Goal: Transaction & Acquisition: Purchase product/service

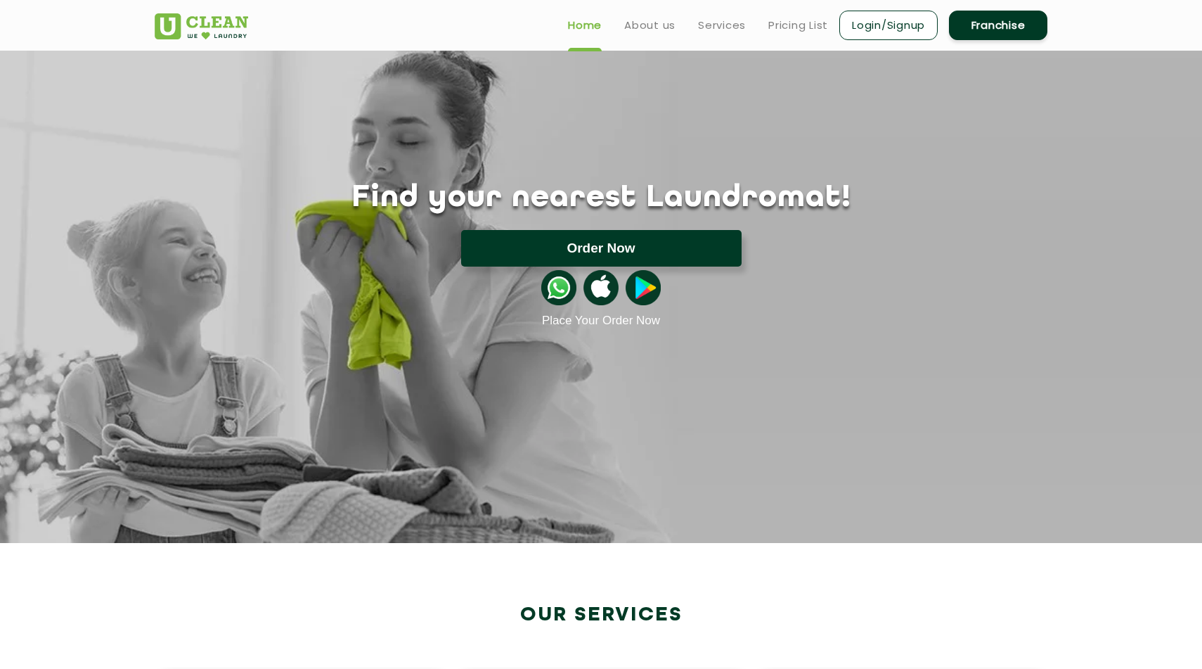
click at [506, 240] on button "Order Now" at bounding box center [601, 248] width 281 height 37
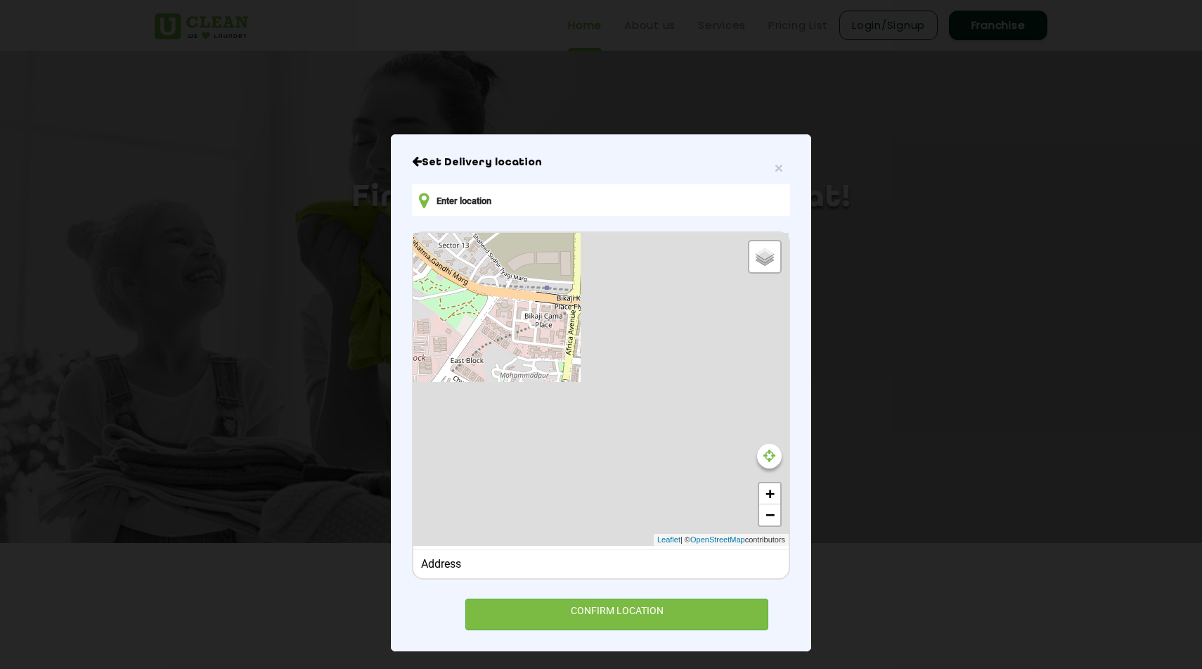
type input "[STREET_ADDRESS]"
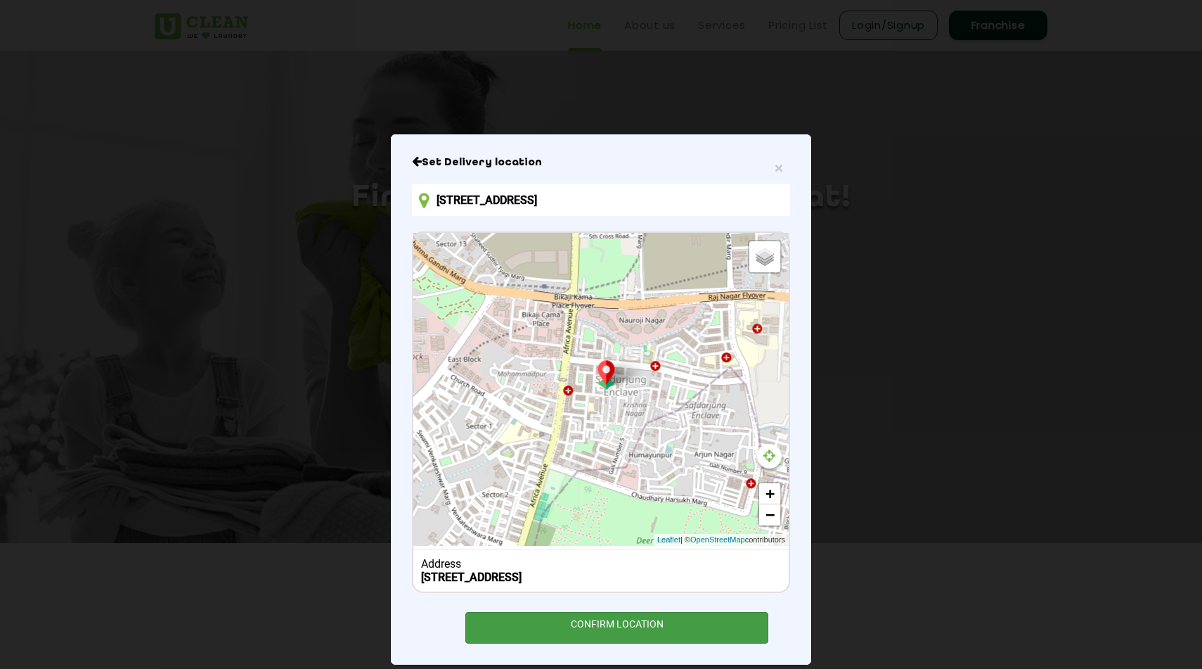
click at [626, 636] on div "CONFIRM LOCATION" at bounding box center [616, 628] width 303 height 32
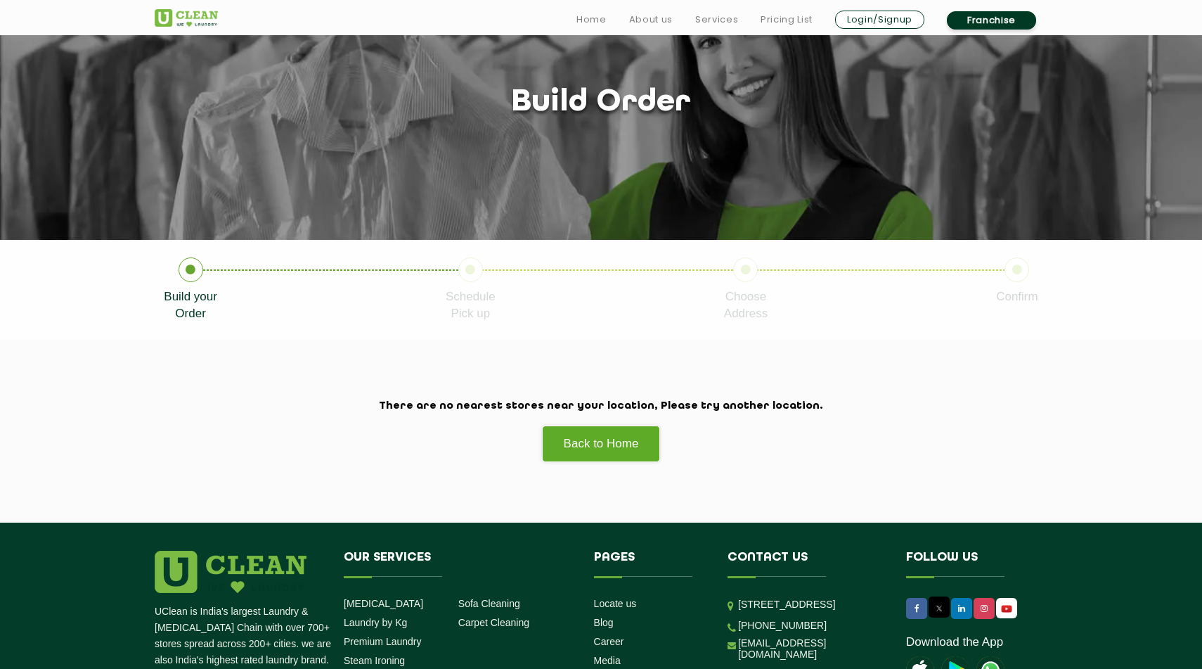
scroll to position [98, 0]
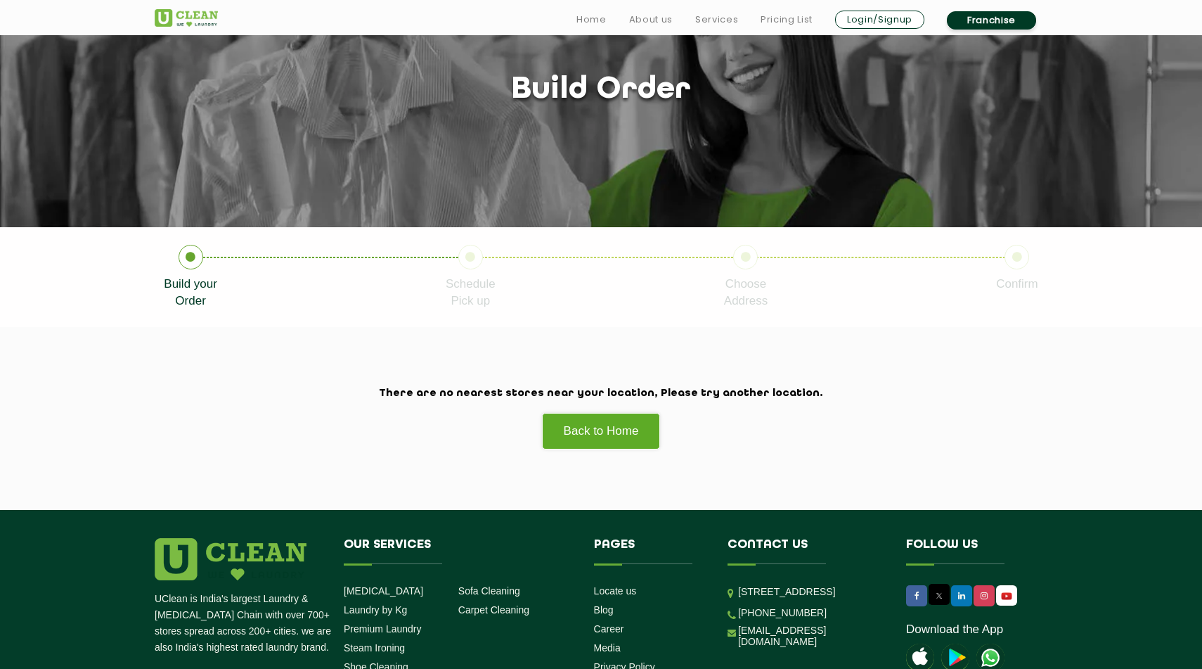
click at [195, 263] on icon at bounding box center [191, 257] width 25 height 25
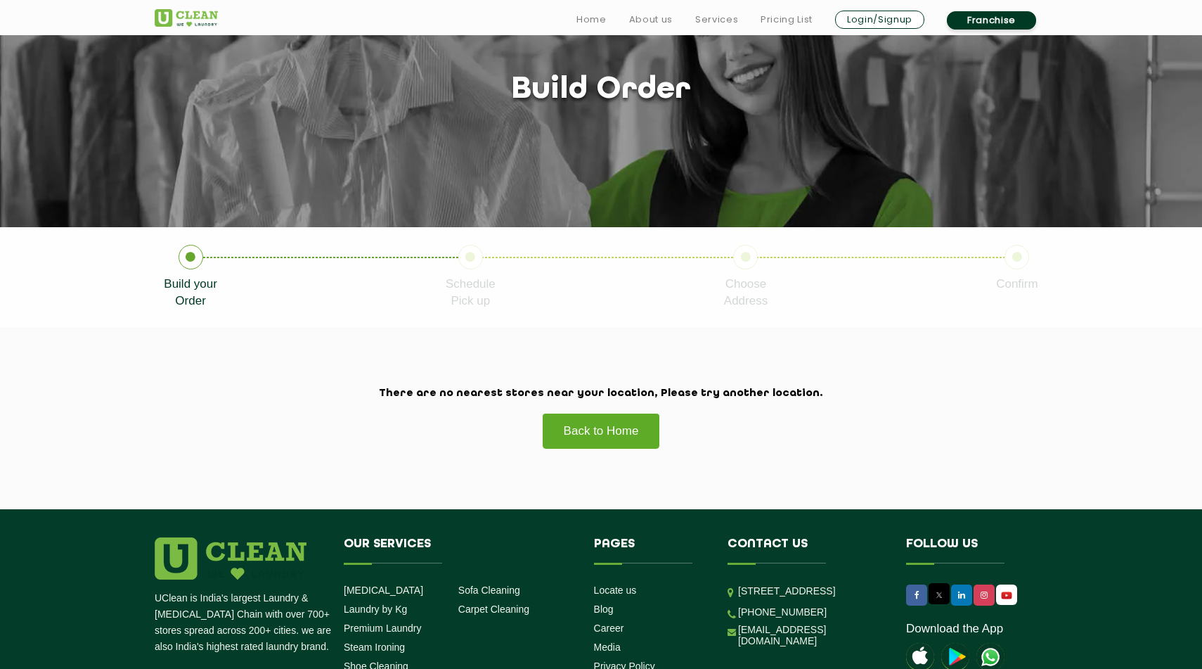
click at [575, 434] on link "Back to Home" at bounding box center [601, 431] width 119 height 36
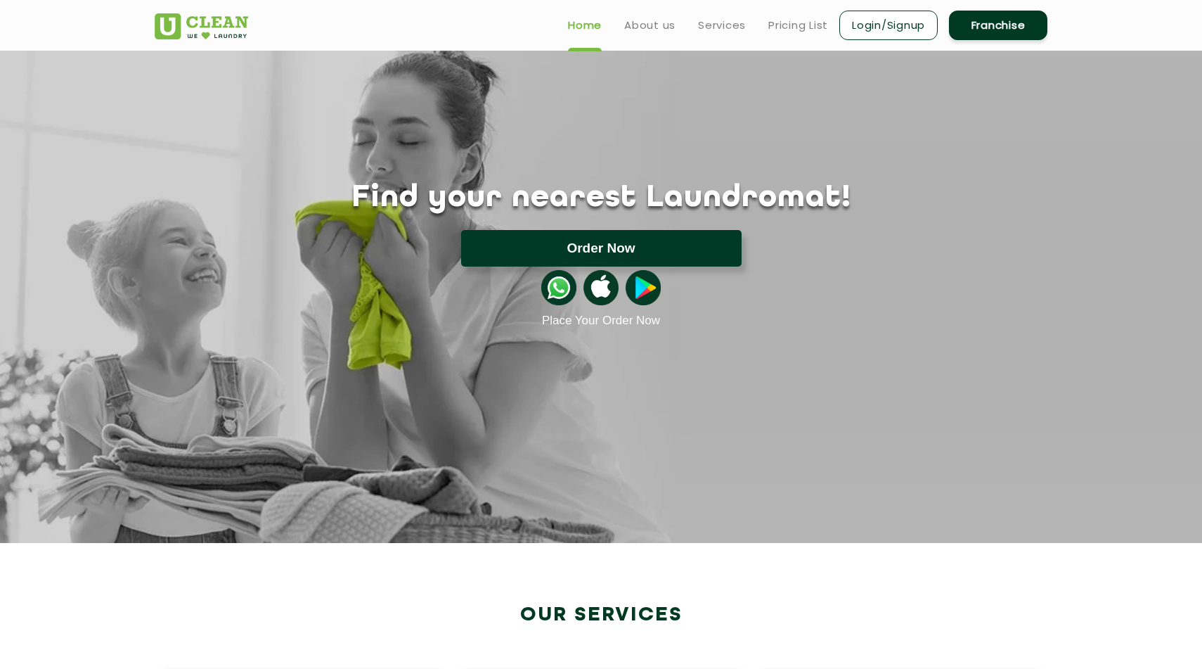
click at [520, 249] on button "Order Now" at bounding box center [601, 248] width 281 height 37
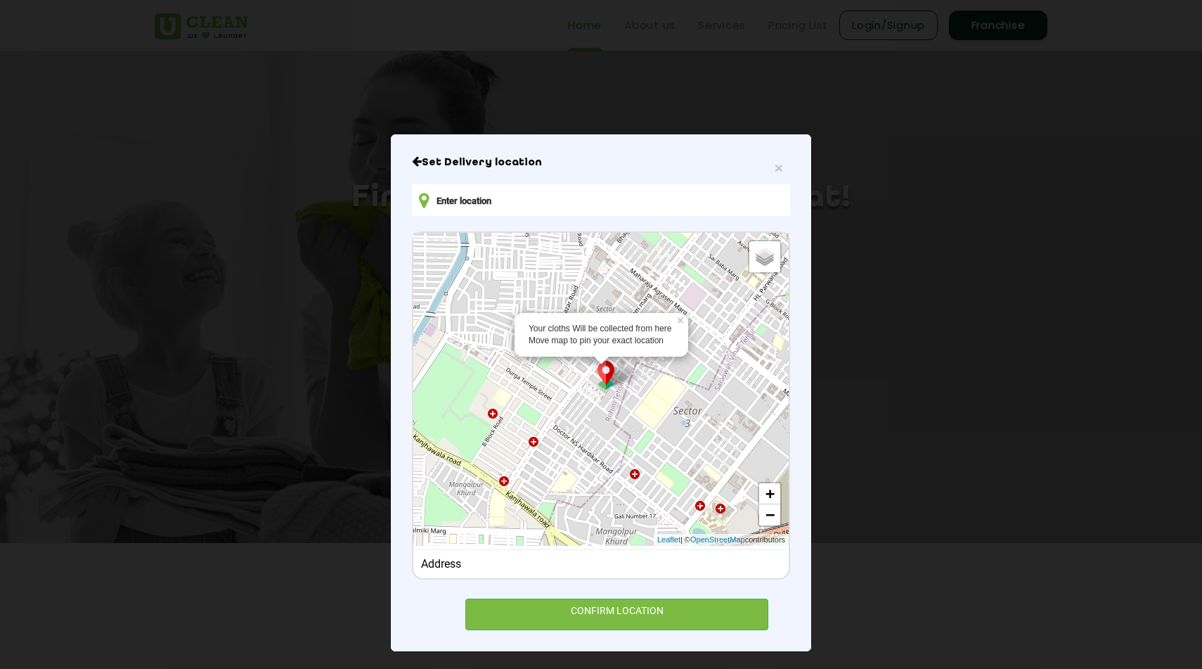
click at [507, 570] on div "Address" at bounding box center [600, 563] width 375 height 29
click at [446, 567] on div "Address" at bounding box center [601, 563] width 361 height 13
click at [764, 518] on link "−" at bounding box center [769, 514] width 21 height 21
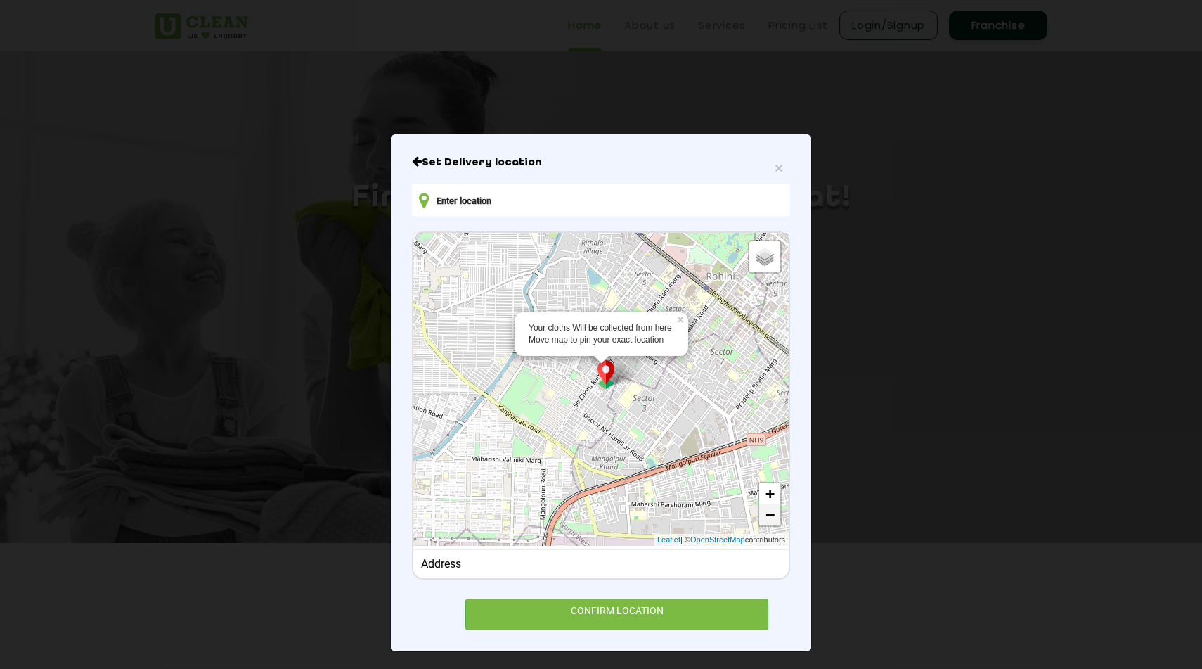
click at [764, 518] on link "−" at bounding box center [769, 514] width 21 height 21
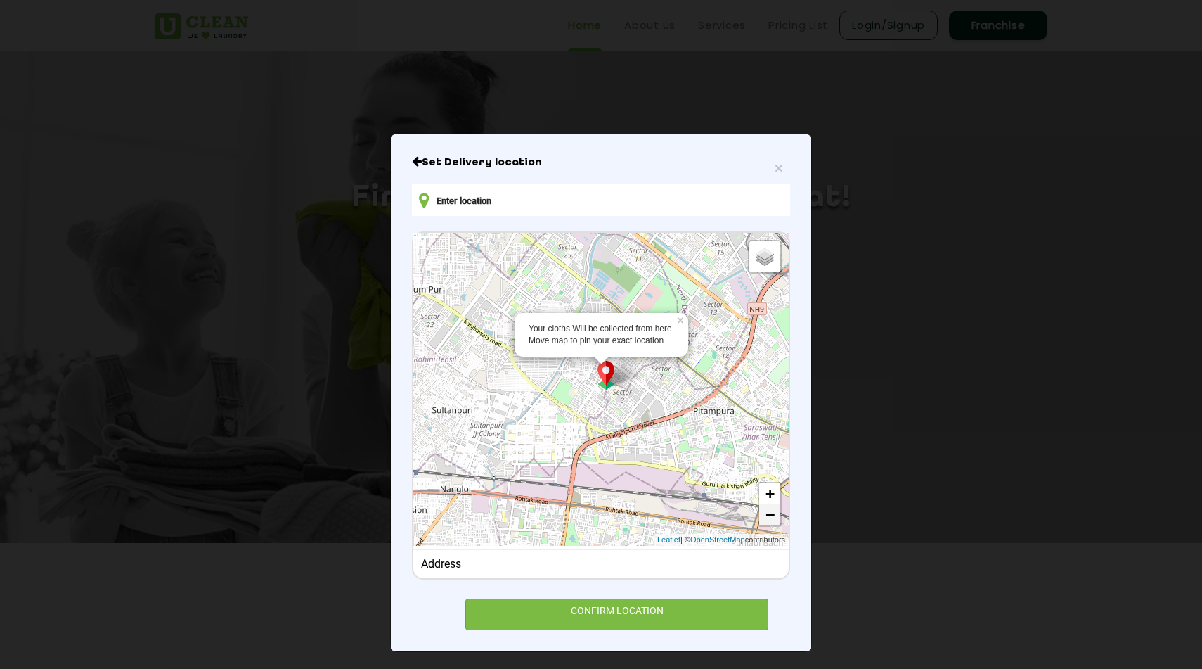
click at [764, 518] on link "−" at bounding box center [769, 514] width 21 height 21
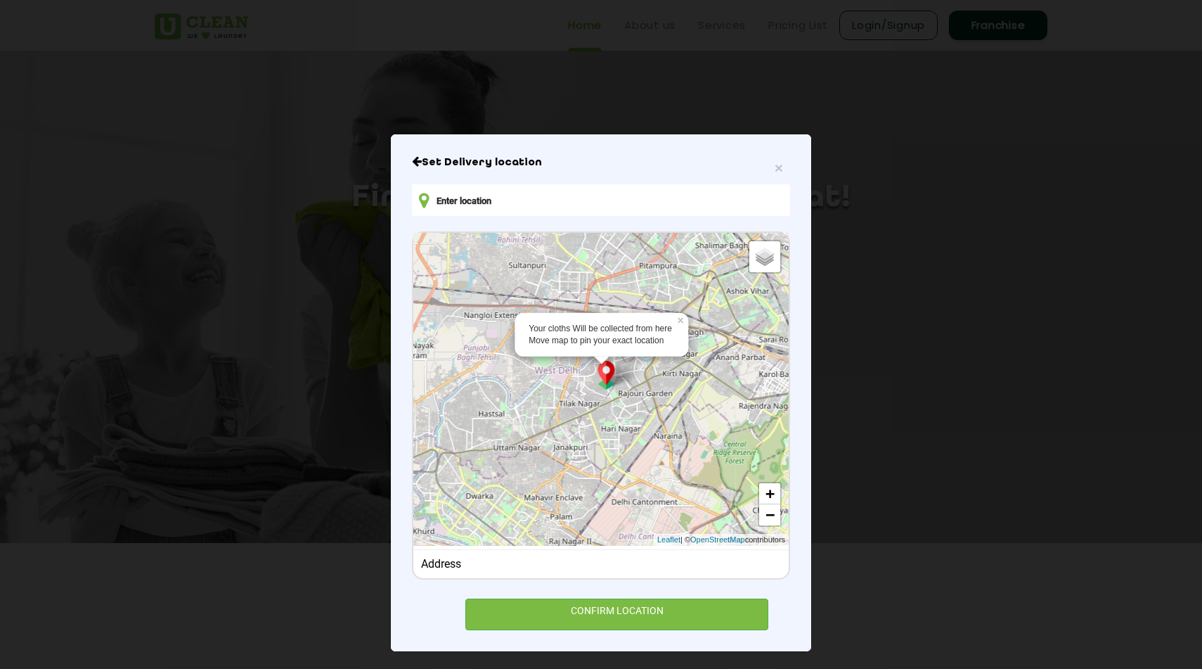
drag, startPoint x: 595, startPoint y: 465, endPoint x: 596, endPoint y: 326, distance: 139.2
click at [596, 326] on div "Your cloths Will be collected from here Move map to pin your exact location × D…" at bounding box center [600, 389] width 375 height 313
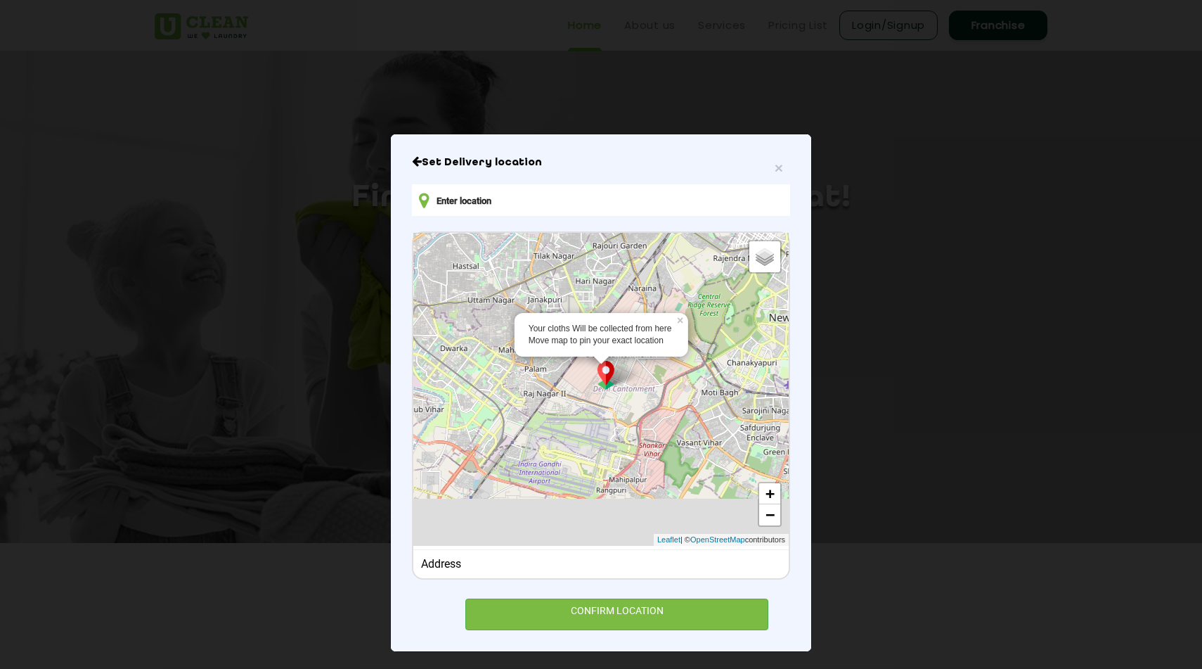
drag, startPoint x: 595, startPoint y: 388, endPoint x: 569, endPoint y: 236, distance: 154.8
click at [569, 236] on div "Your cloths Will be collected from here Move map to pin your exact location × D…" at bounding box center [600, 389] width 375 height 313
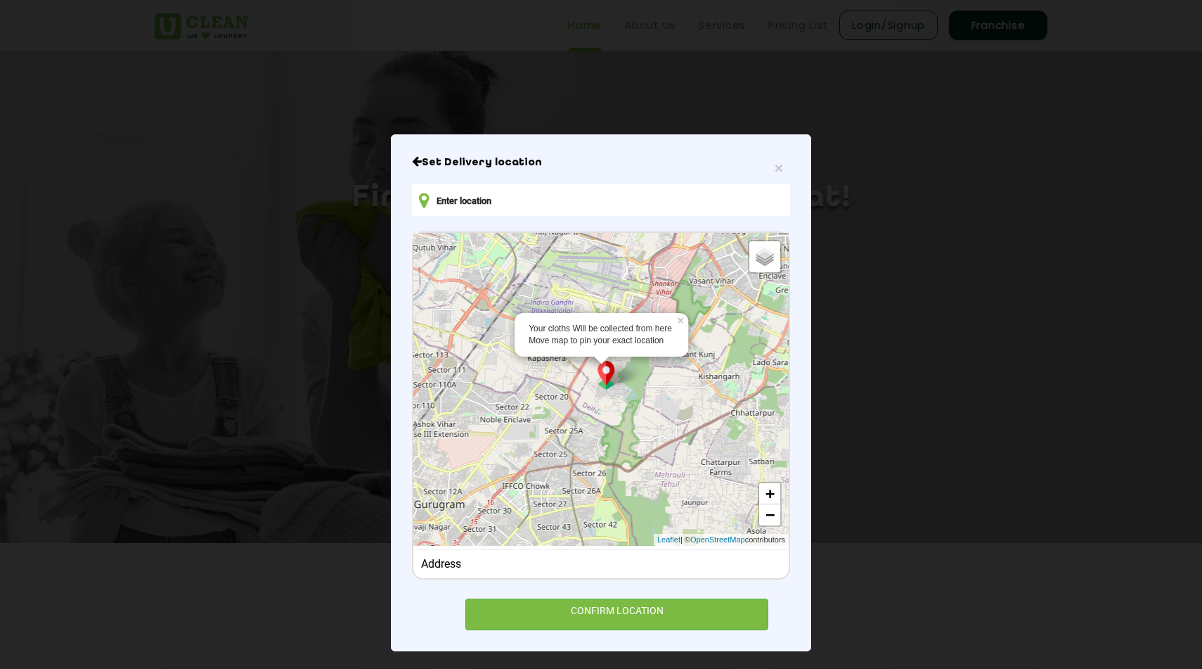
drag, startPoint x: 590, startPoint y: 392, endPoint x: 603, endPoint y: 232, distance: 160.8
click at [603, 233] on div "Your cloths Will be collected from here Move map to pin your exact location × D…" at bounding box center [600, 389] width 375 height 313
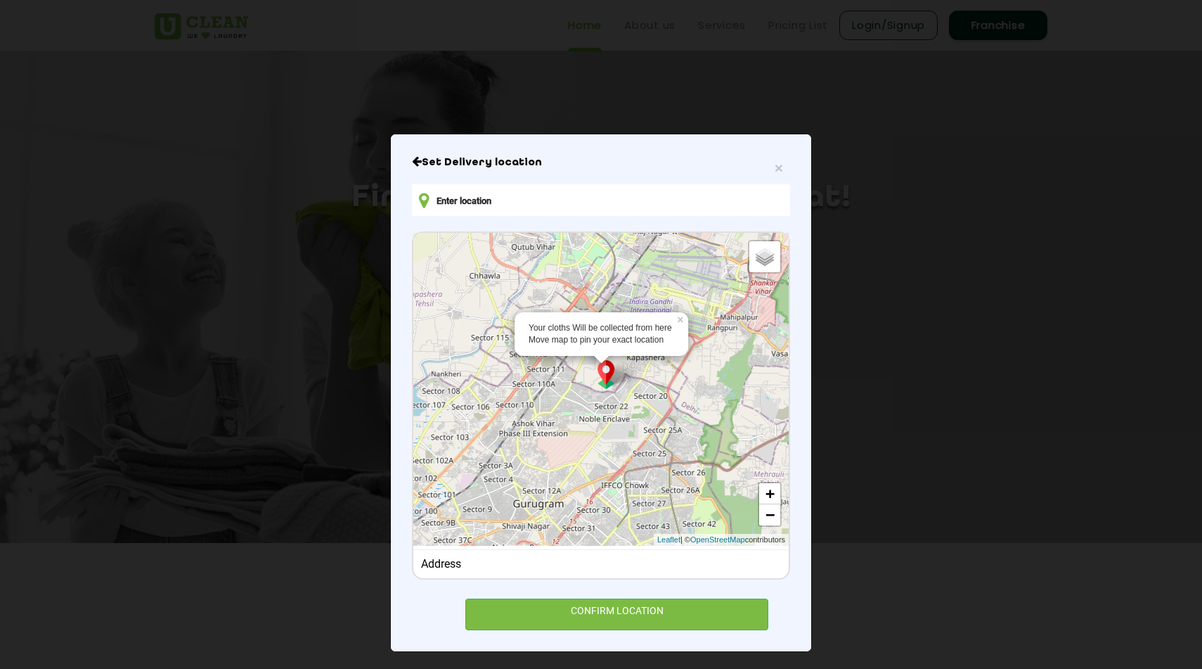
drag, startPoint x: 494, startPoint y: 394, endPoint x: 596, endPoint y: 392, distance: 102.0
click at [596, 392] on div "Your cloths Will be collected from here Move map to pin your exact location × D…" at bounding box center [600, 389] width 375 height 313
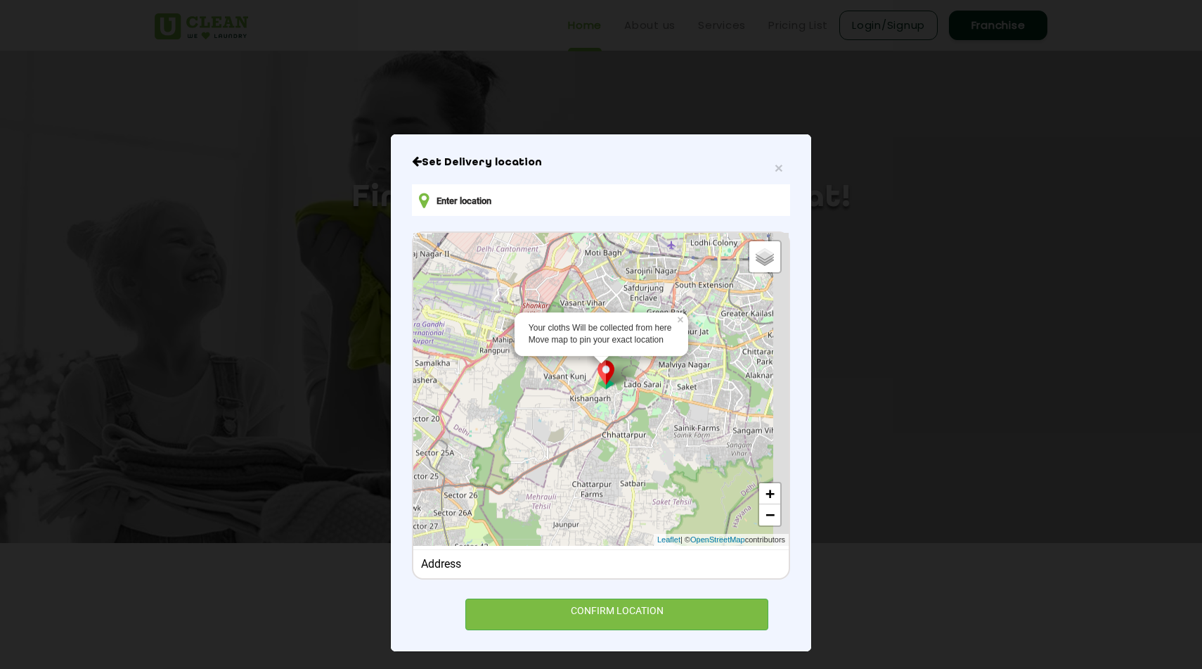
drag, startPoint x: 568, startPoint y: 399, endPoint x: 342, endPoint y: 421, distance: 227.5
click at [337, 421] on div "× Set Delivery location Your cloths Will be collected from here Move map to pin…" at bounding box center [601, 334] width 1202 height 669
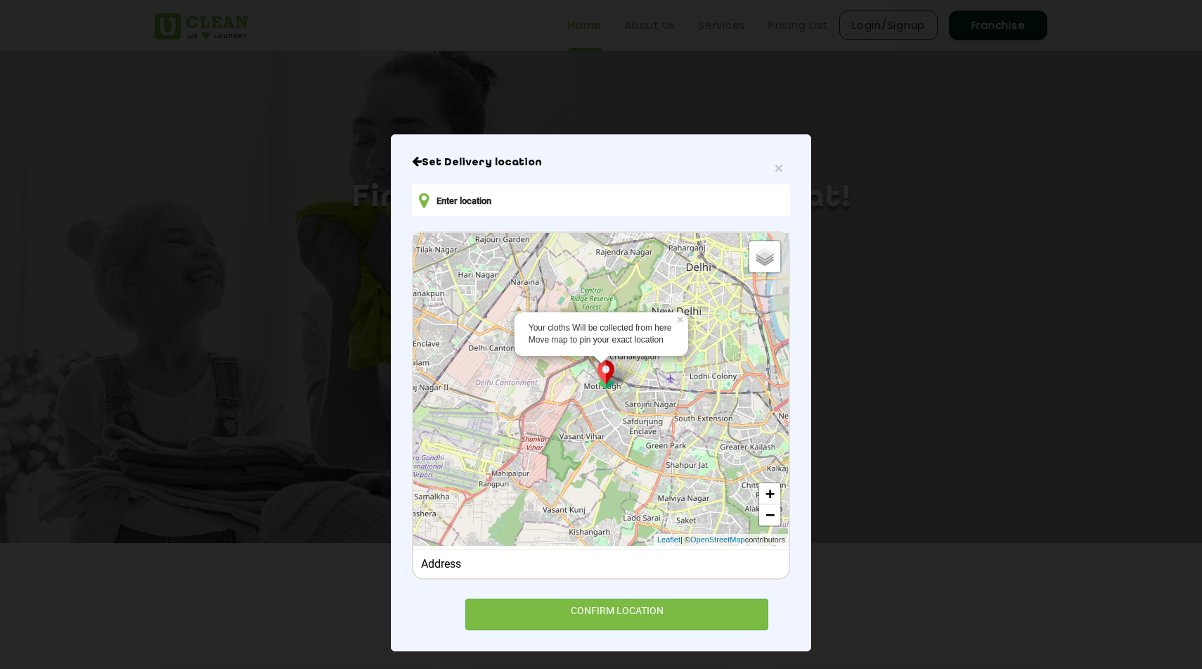
drag, startPoint x: 570, startPoint y: 387, endPoint x: 569, endPoint y: 538, distance: 150.5
click at [569, 538] on div "Your cloths Will be collected from here Move map to pin your exact location × D…" at bounding box center [600, 389] width 375 height 313
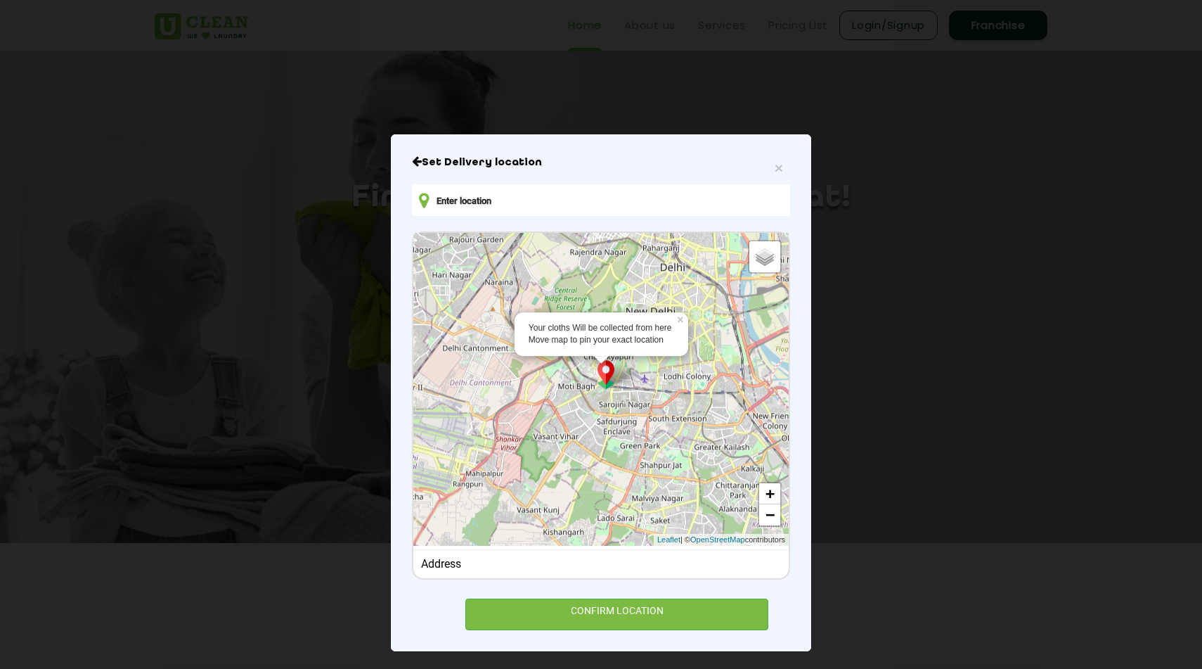
drag, startPoint x: 662, startPoint y: 450, endPoint x: 636, endPoint y: 439, distance: 27.4
click at [636, 439] on div "Your cloths Will be collected from here Move map to pin your exact location × D…" at bounding box center [600, 389] width 375 height 313
click at [628, 261] on div "Confirm Location" at bounding box center [601, 252] width 98 height 25
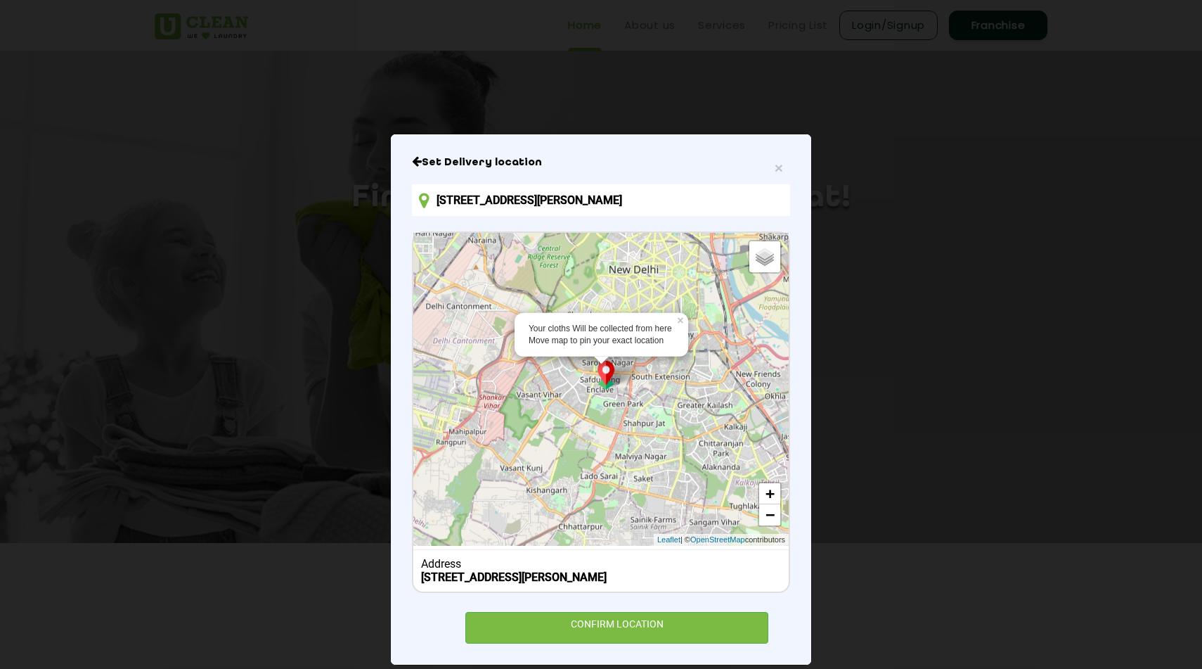
drag, startPoint x: 638, startPoint y: 419, endPoint x: 618, endPoint y: 375, distance: 48.5
click at [618, 375] on div "Your cloths Will be collected from here Move map to pin your exact location × D…" at bounding box center [600, 389] width 375 height 313
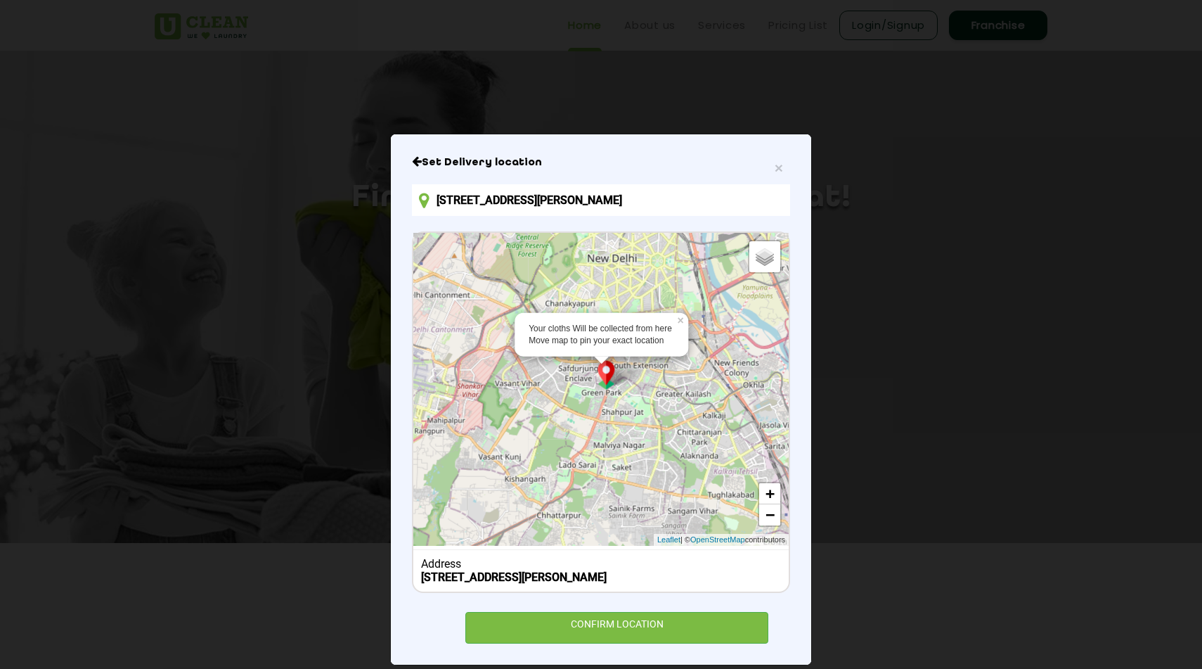
drag, startPoint x: 618, startPoint y: 375, endPoint x: 591, endPoint y: 363, distance: 29.6
click at [591, 363] on div "Your cloths Will be collected from here Move map to pin your exact location × D…" at bounding box center [600, 389] width 375 height 313
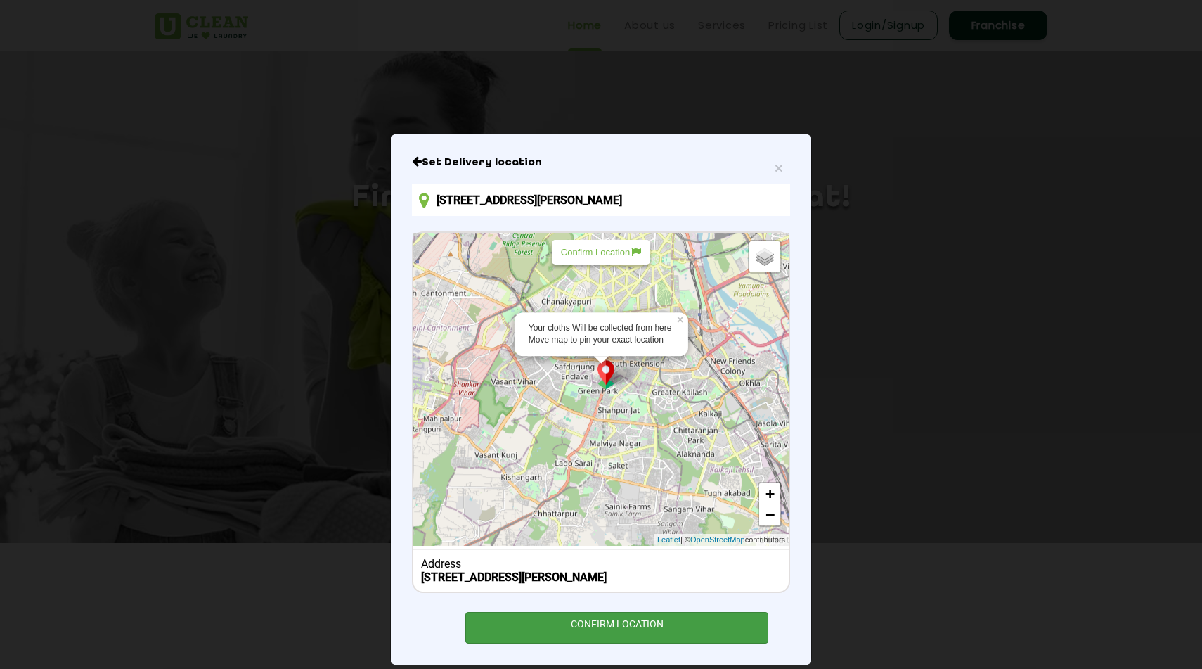
click at [614, 637] on div "CONFIRM LOCATION" at bounding box center [616, 628] width 303 height 32
click at [610, 248] on p "Confirm Location" at bounding box center [601, 252] width 80 height 11
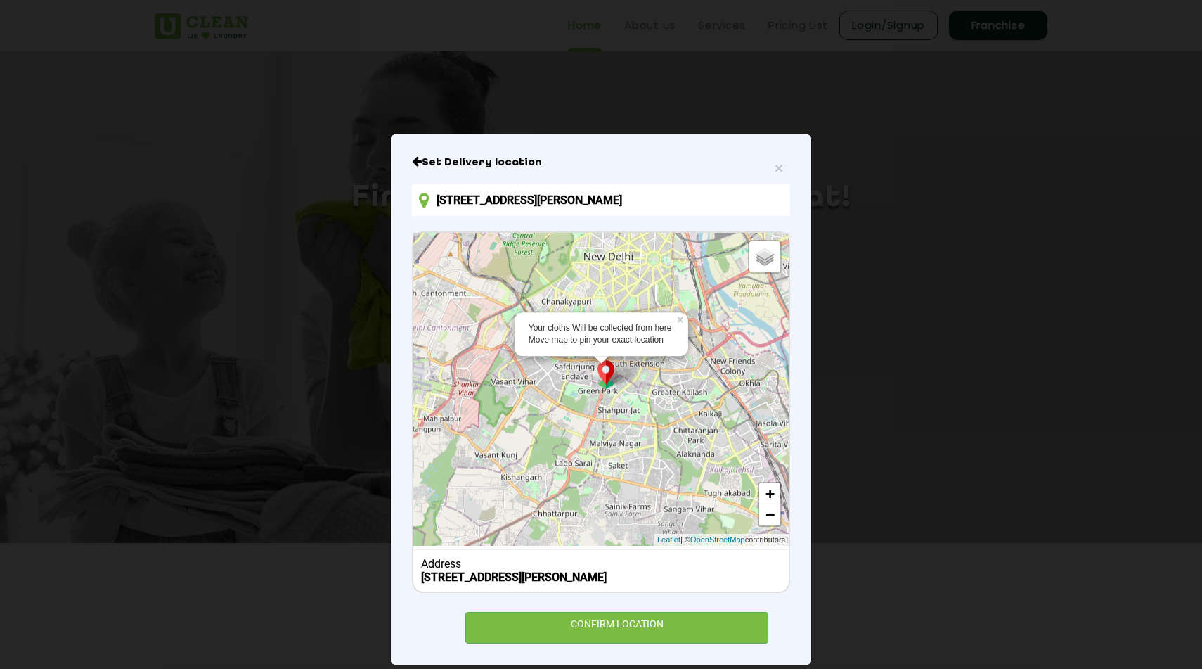
type input "1-B, Block D, Green Park, New Delhi, Delhi 110016, India"
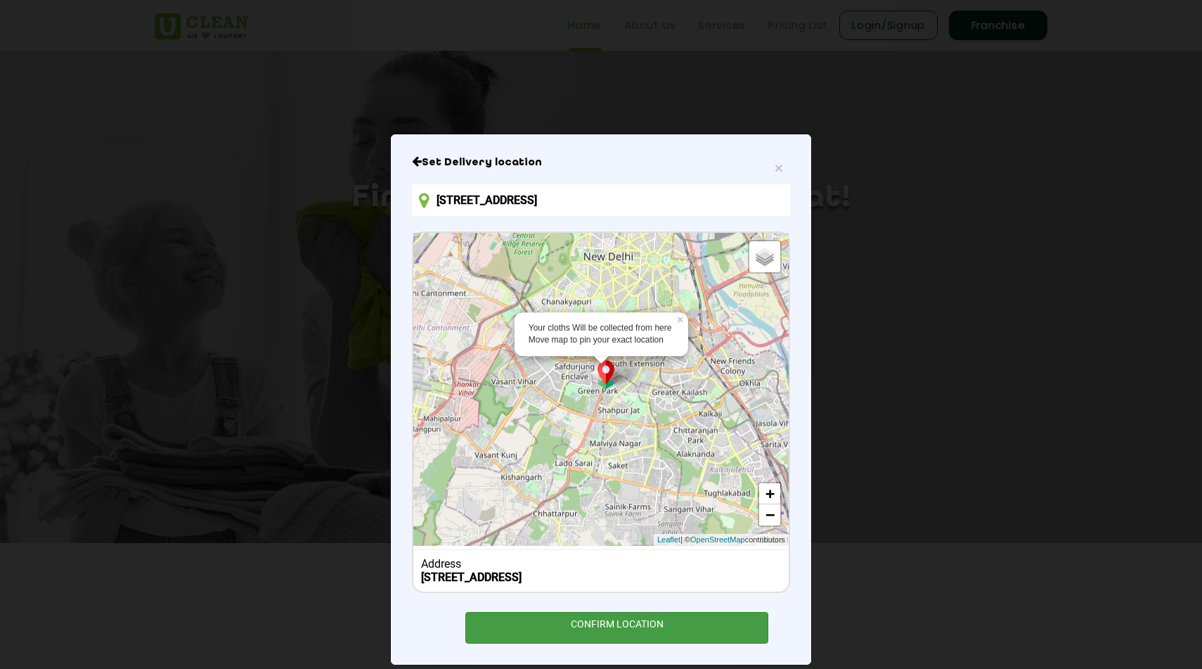
click at [656, 615] on div "CONFIRM LOCATION" at bounding box center [616, 628] width 303 height 32
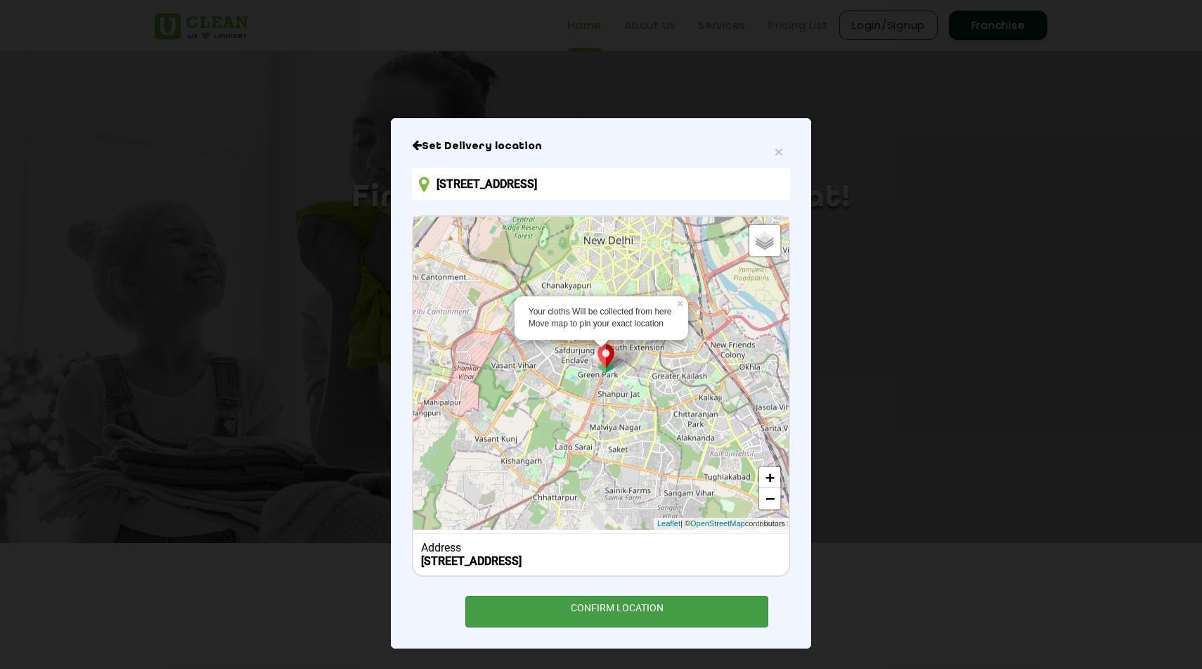
click at [657, 605] on div "CONFIRM LOCATION" at bounding box center [616, 611] width 303 height 32
click at [775, 152] on span "×" at bounding box center [779, 151] width 8 height 16
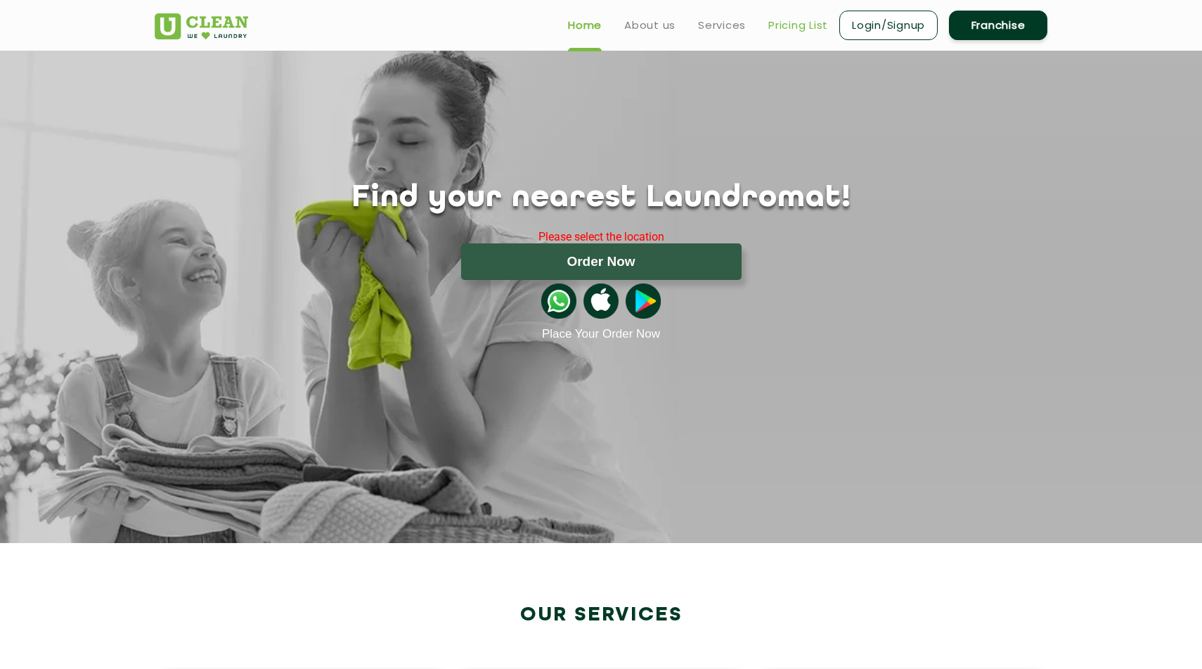
click at [787, 30] on link "Pricing List" at bounding box center [798, 25] width 60 height 17
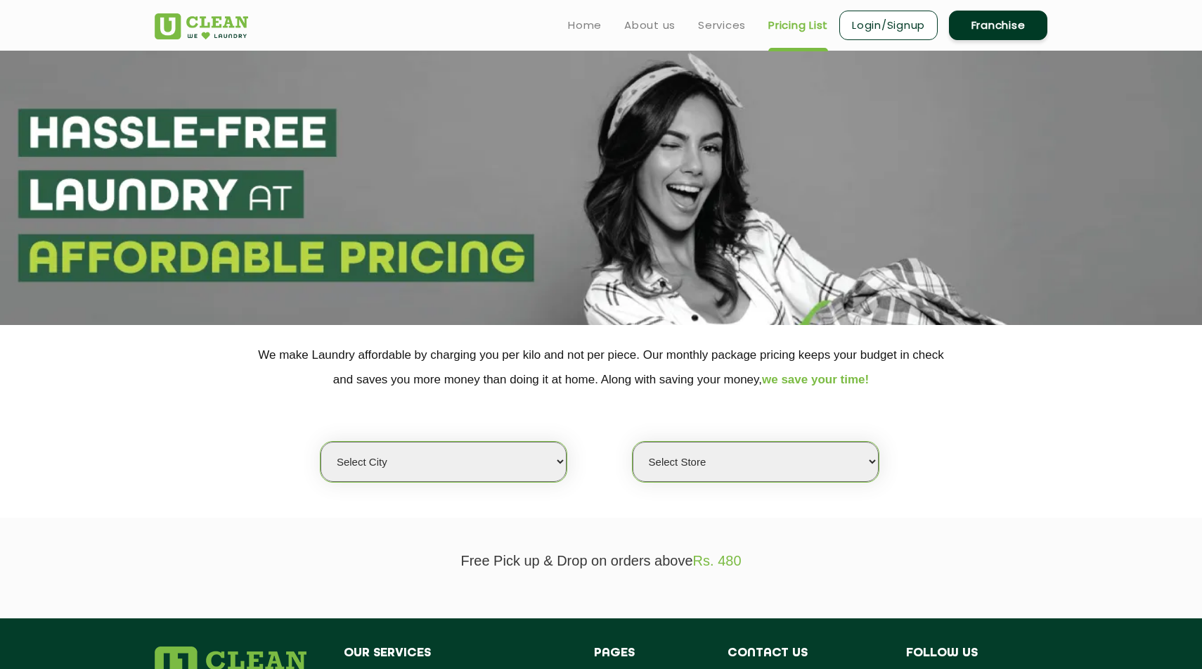
click at [509, 440] on div "Select city Aalo Abu Dhabi Agartala Agra Ahmedabad Akola Aligarh Alwar - UClean…" at bounding box center [601, 437] width 914 height 91
click at [488, 463] on select "Select city Aalo Abu Dhabi Agartala Agra Ahmedabad Akola Aligarh Alwar - UClean…" at bounding box center [444, 462] width 246 height 40
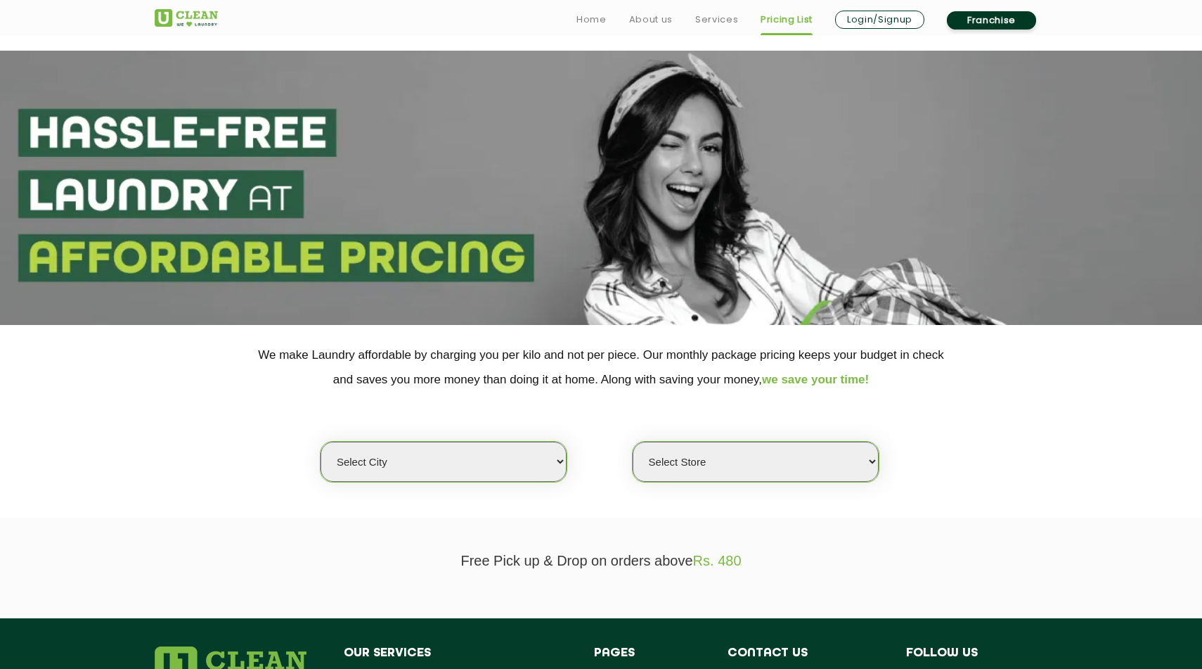
scroll to position [288, 0]
